Goal: Check status: Check status

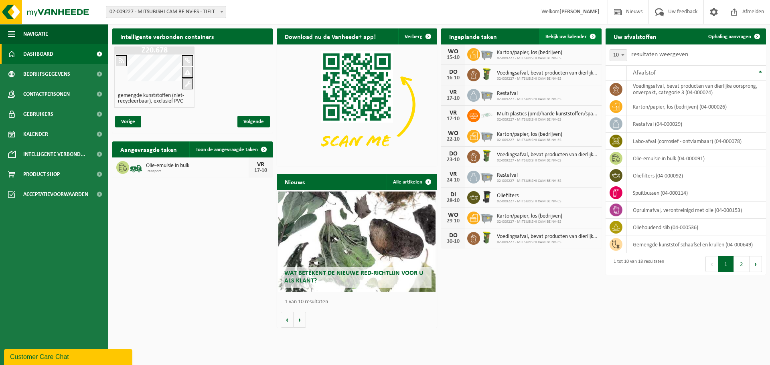
click at [567, 38] on span "Bekijk uw kalender" at bounding box center [565, 36] width 41 height 5
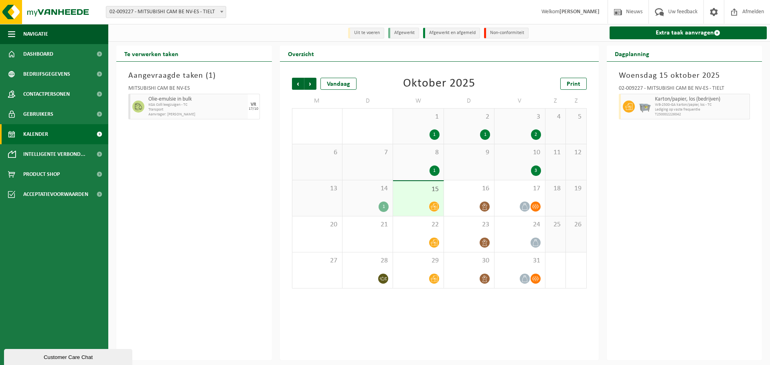
click at [440, 200] on div "15" at bounding box center [418, 198] width 50 height 35
click at [432, 197] on div "15" at bounding box center [418, 198] width 50 height 35
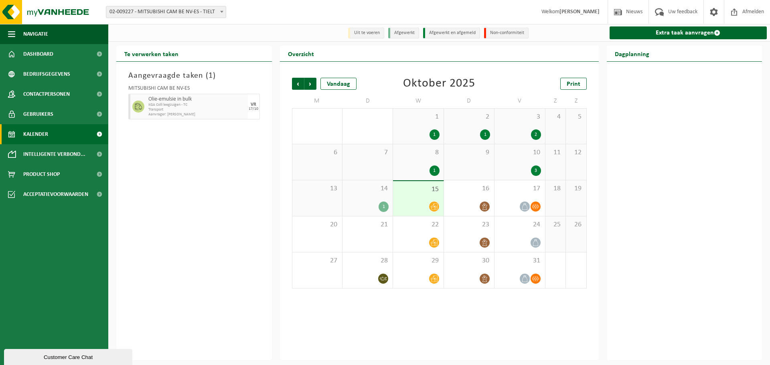
click at [432, 197] on div "15" at bounding box center [418, 198] width 50 height 35
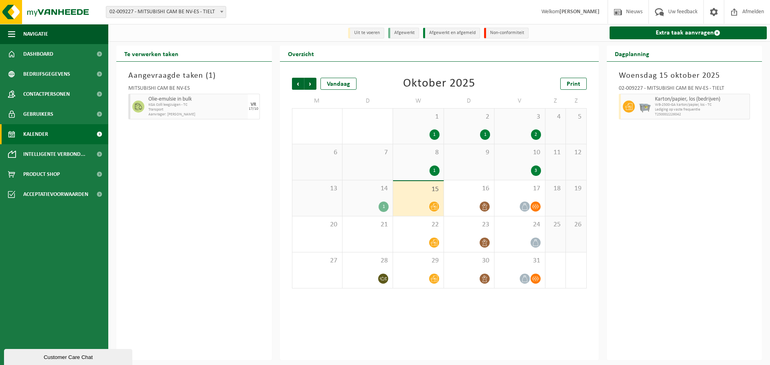
click at [380, 196] on div "14 1" at bounding box center [367, 198] width 50 height 36
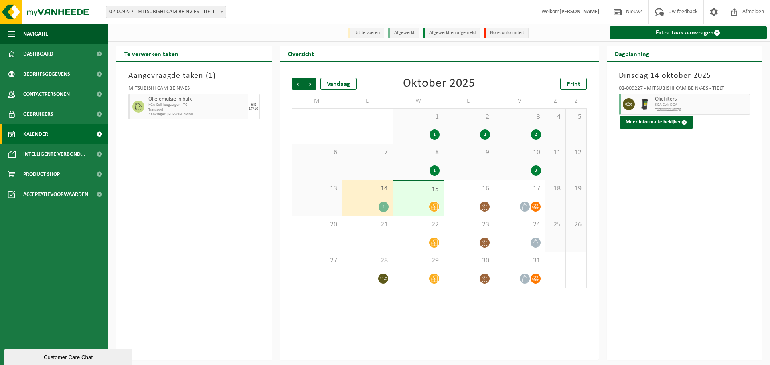
click at [380, 196] on div "14 1" at bounding box center [367, 198] width 50 height 36
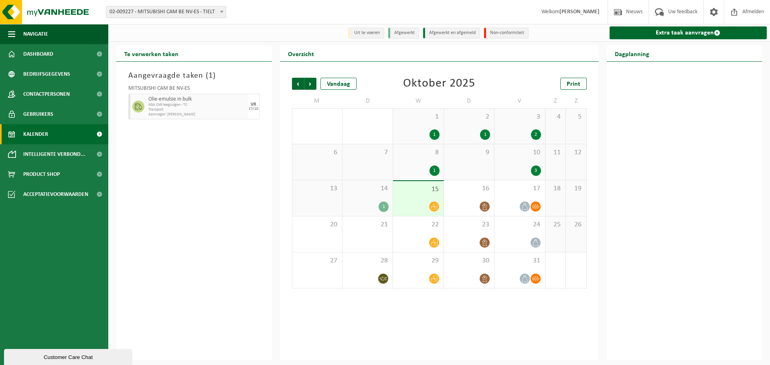
click at [367, 200] on div "14 1" at bounding box center [367, 198] width 50 height 36
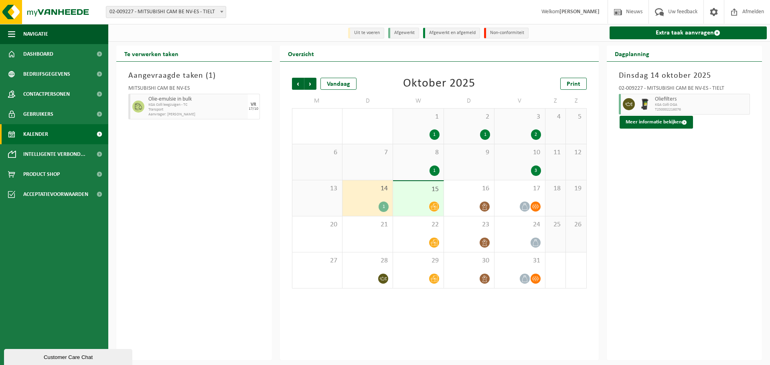
click at [427, 200] on div "15" at bounding box center [418, 198] width 50 height 35
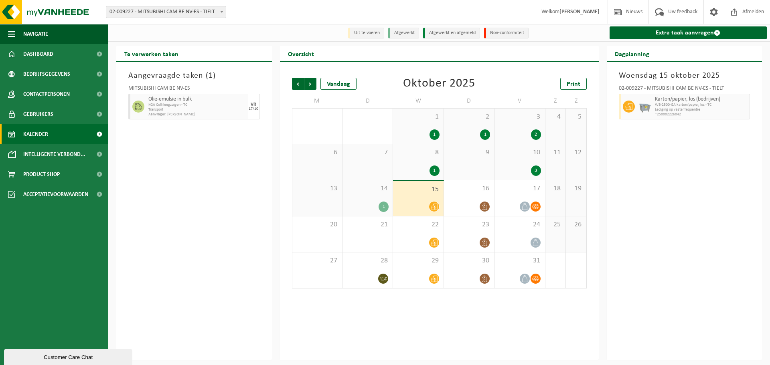
click at [427, 198] on div "15" at bounding box center [418, 198] width 50 height 35
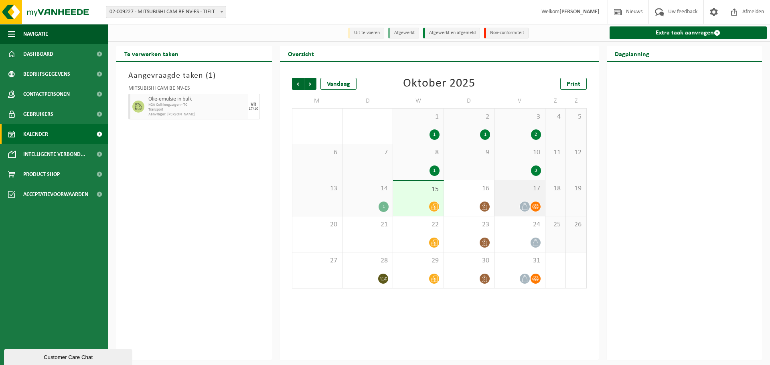
click at [529, 204] on div at bounding box center [524, 206] width 11 height 11
